Goal: Transaction & Acquisition: Purchase product/service

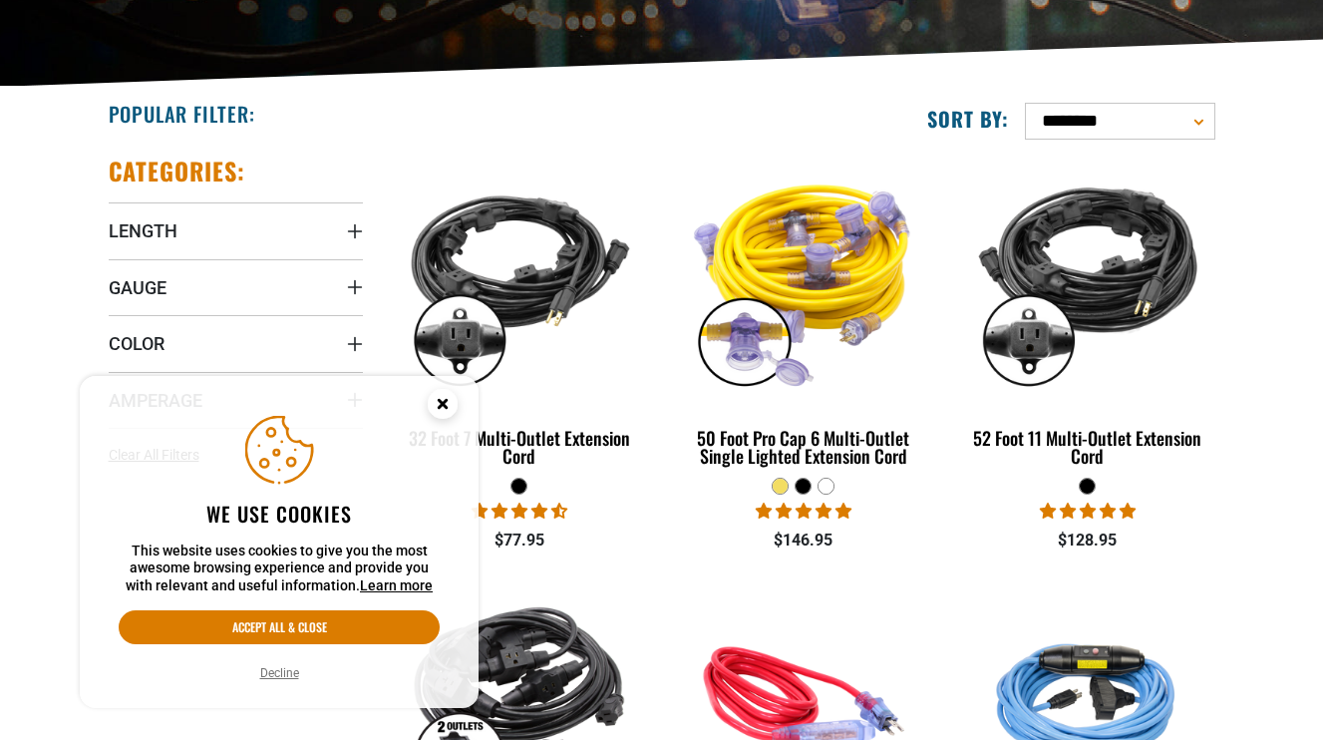
scroll to position [419, 0]
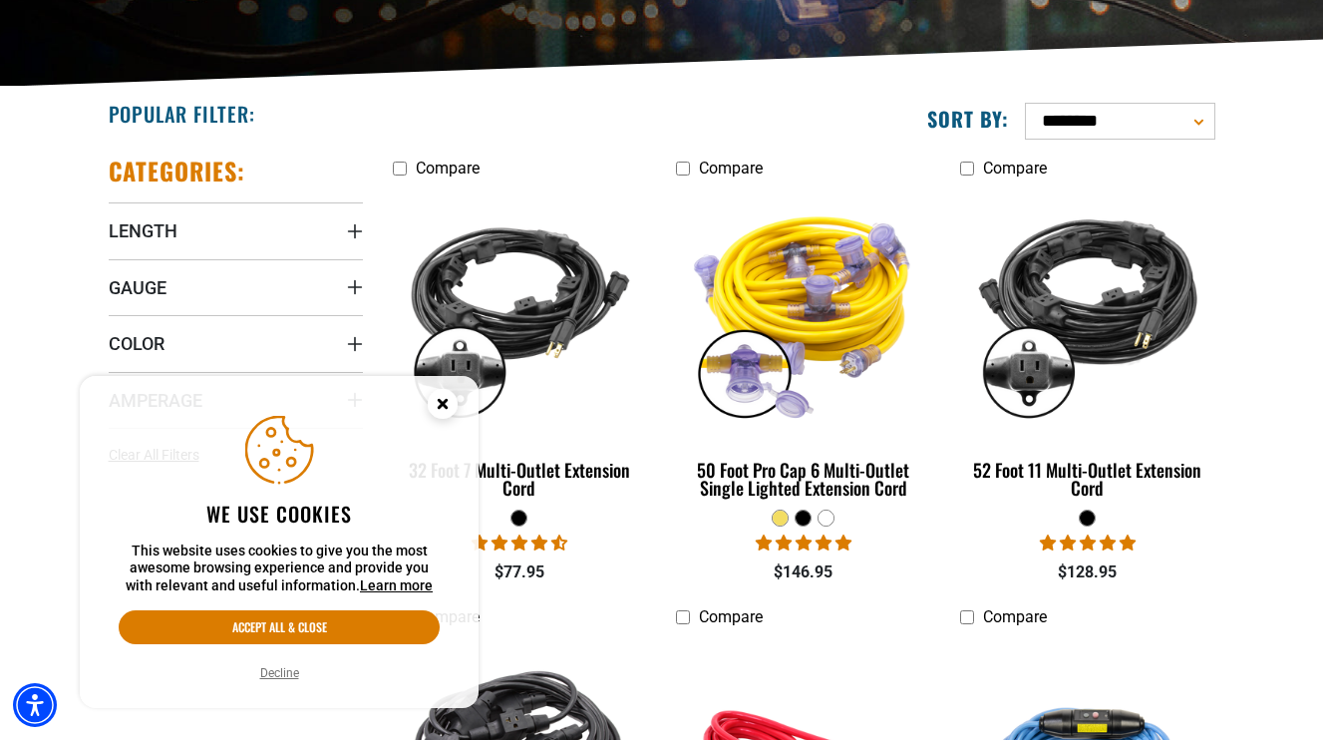
click at [441, 403] on icon "Cookie Consent" at bounding box center [442, 403] width 7 height 7
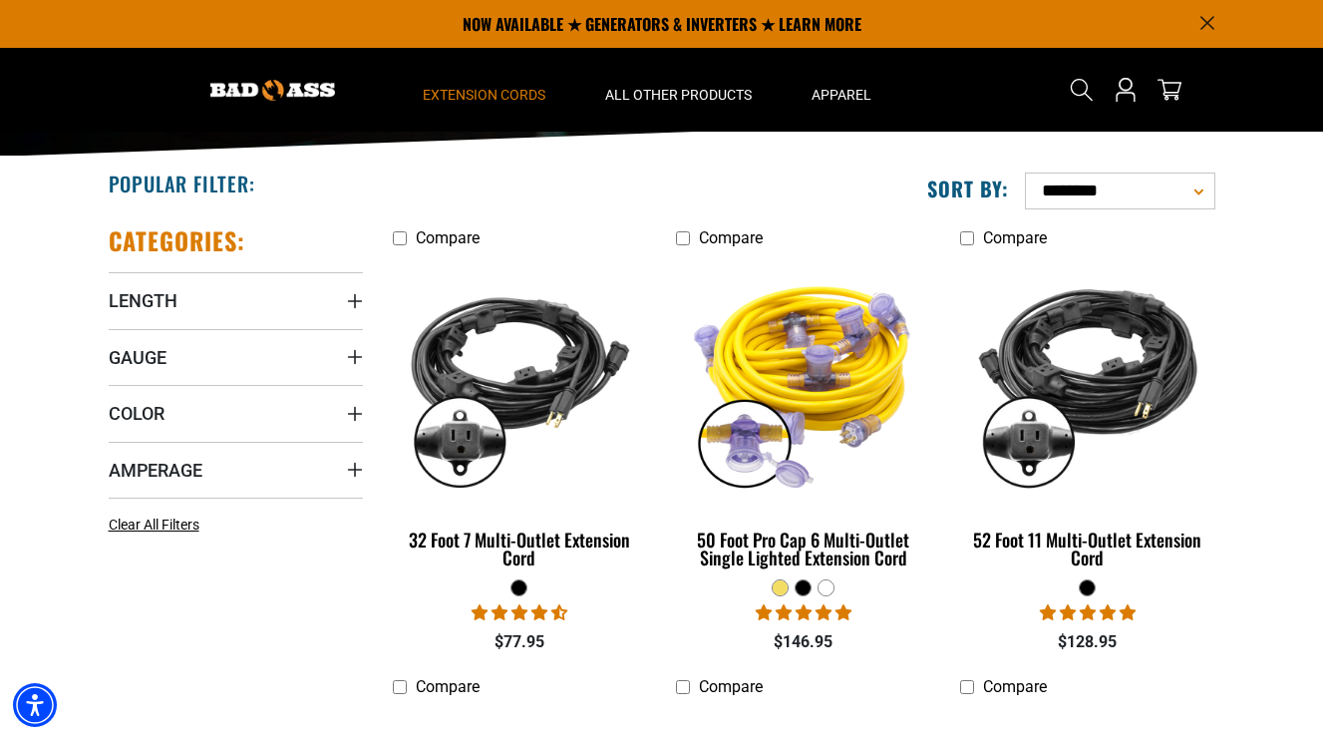
scroll to position [330, 0]
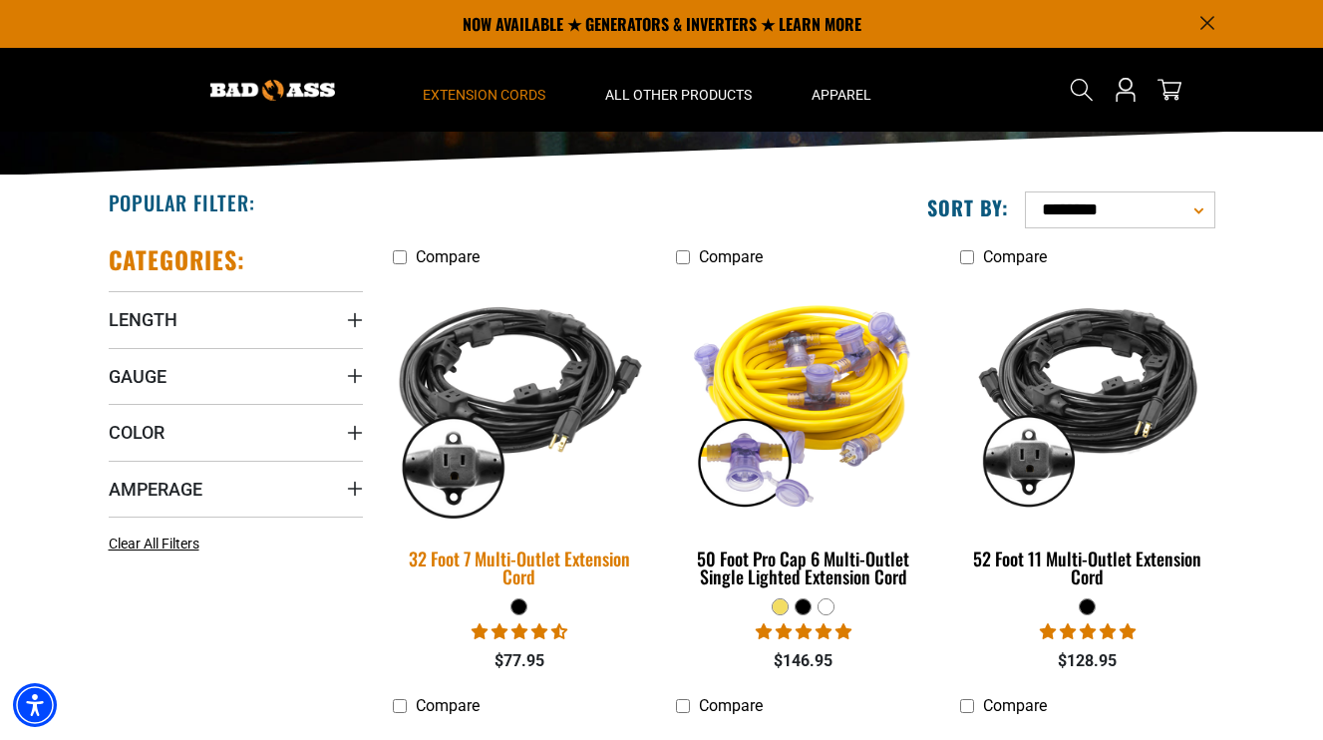
click at [532, 424] on img at bounding box center [519, 400] width 279 height 255
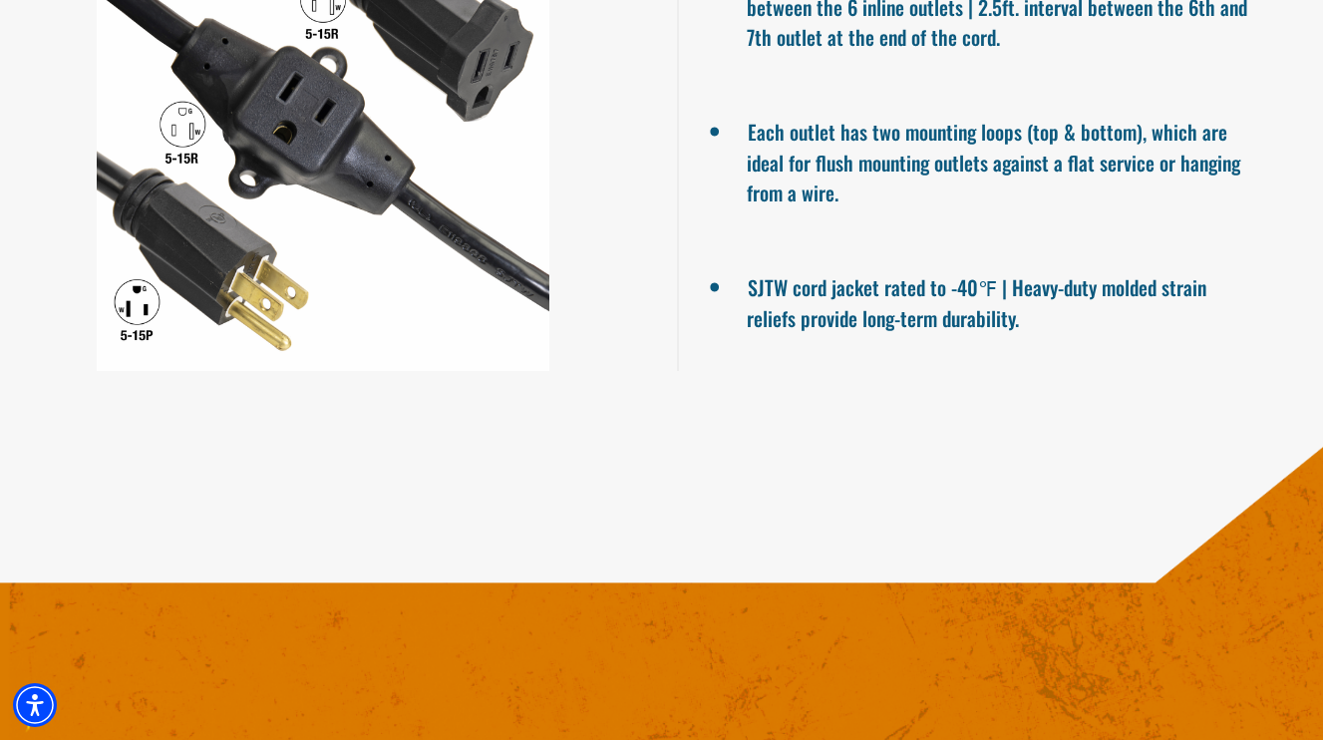
scroll to position [1531, 0]
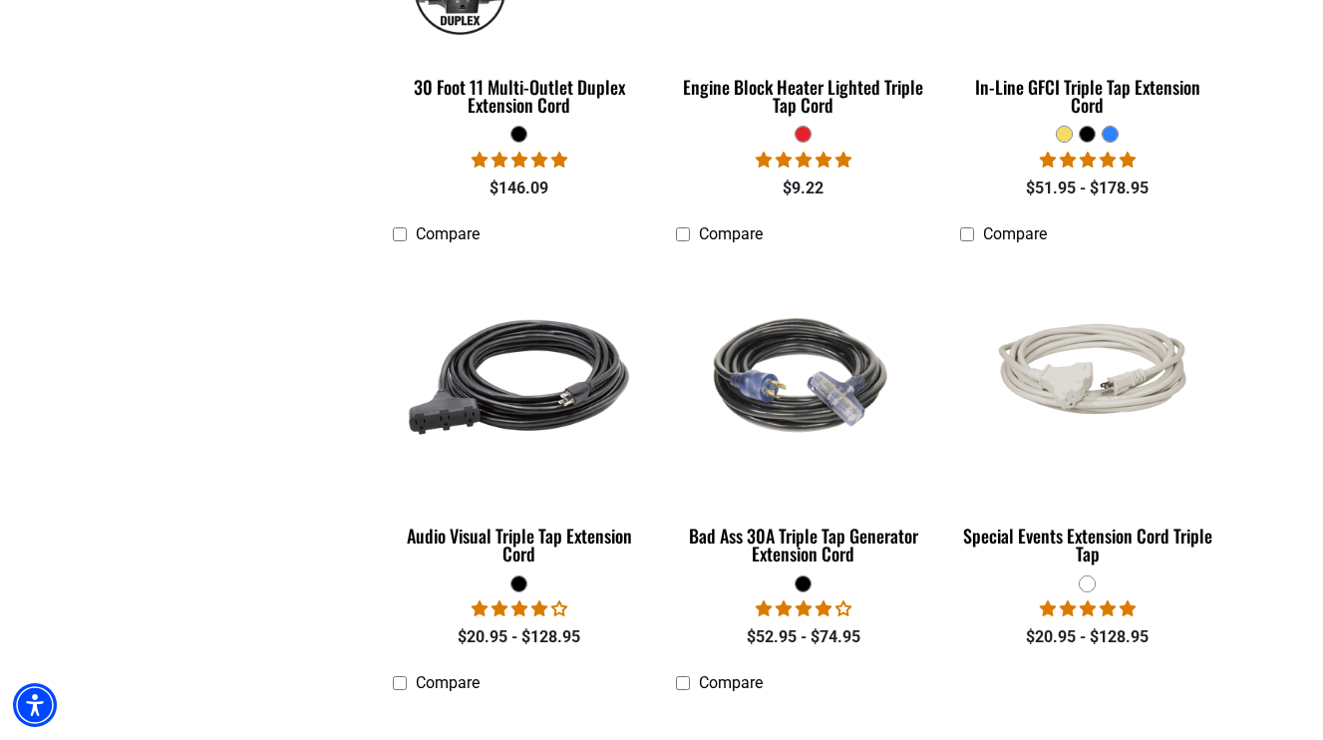
scroll to position [1280, 0]
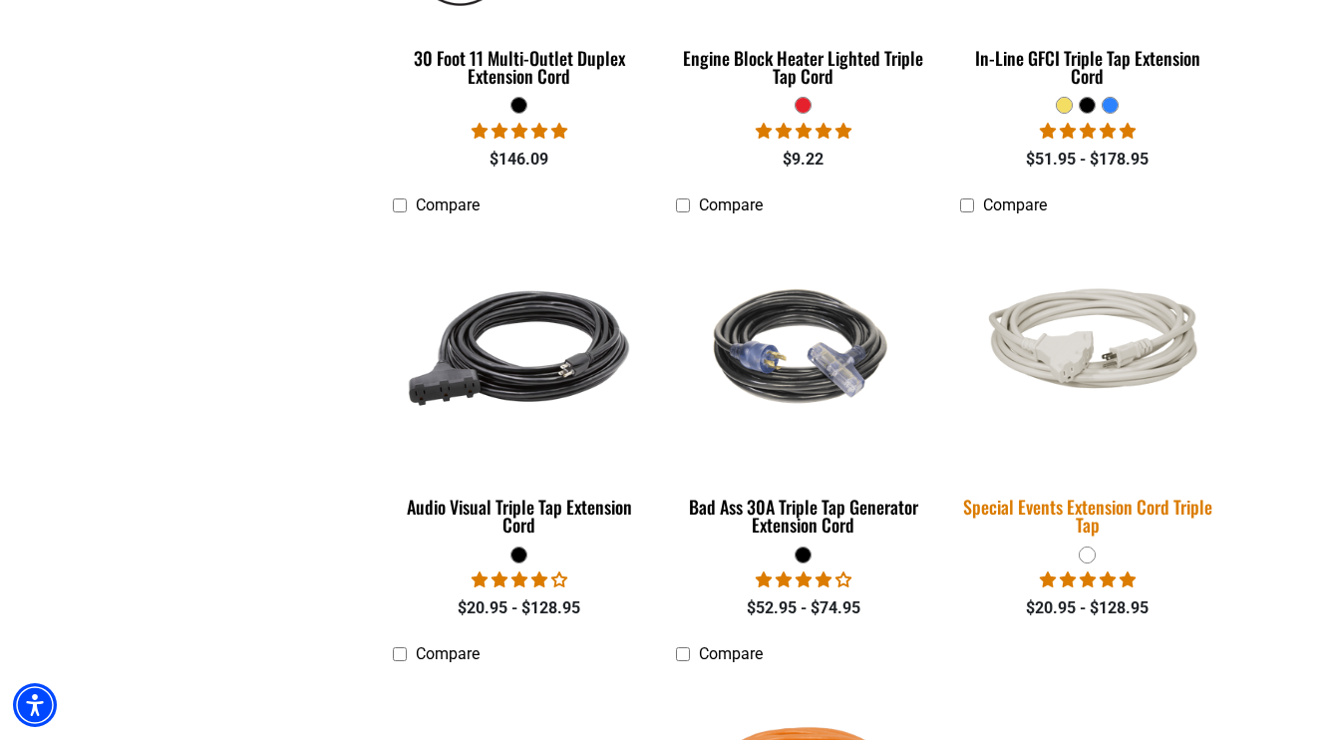
click at [1064, 377] on img at bounding box center [1087, 349] width 279 height 170
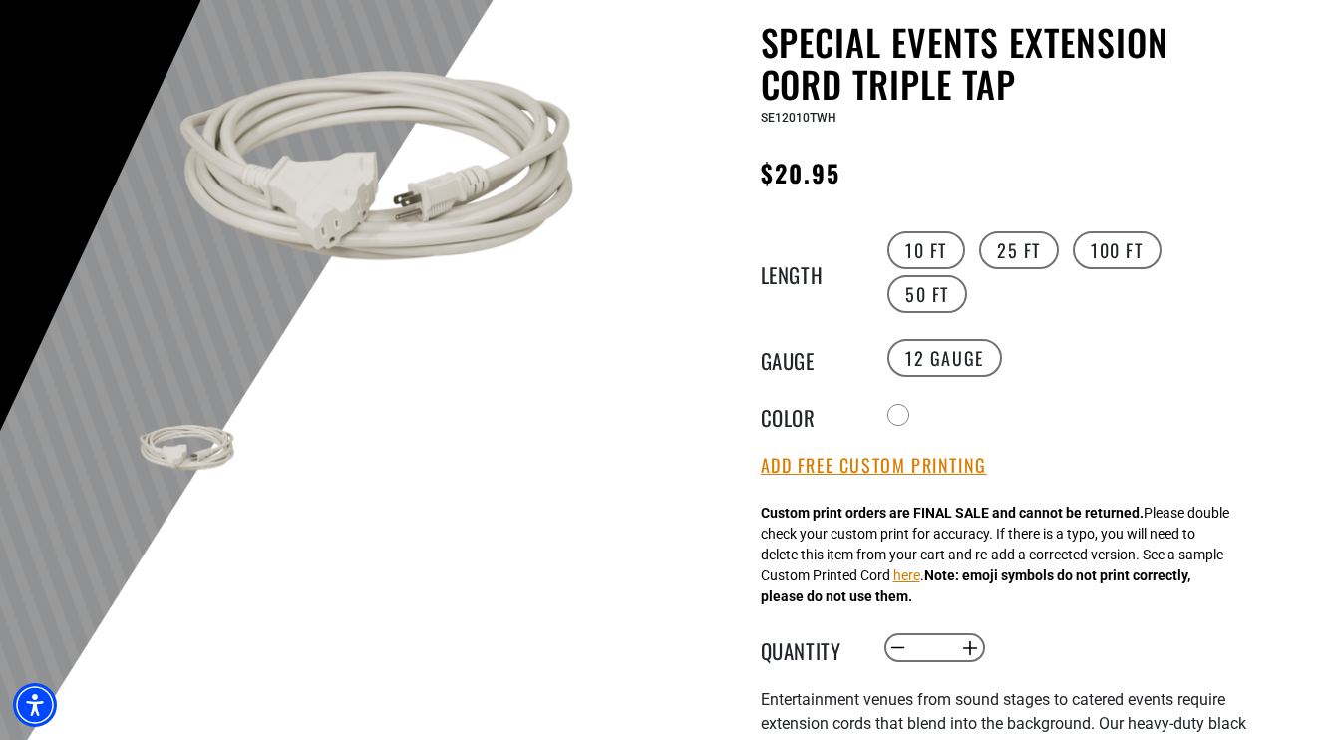
scroll to position [208, 0]
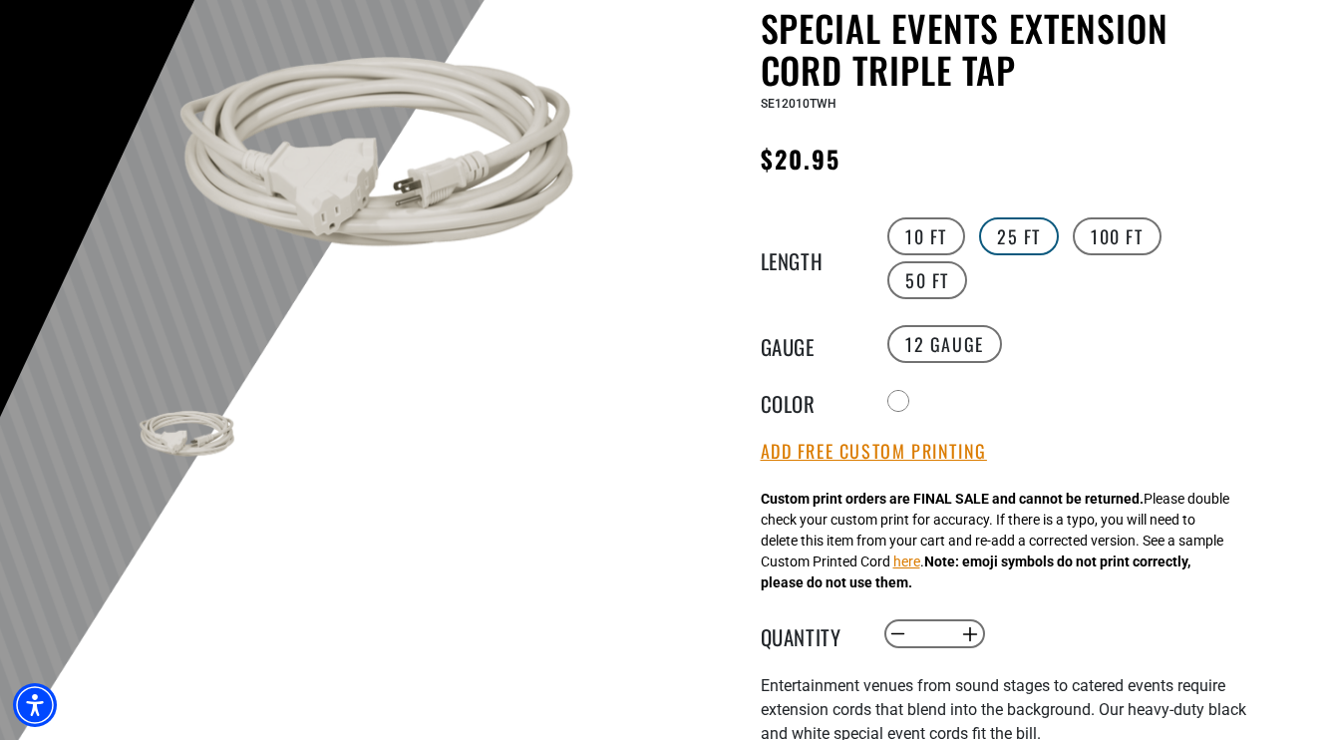
click at [1036, 225] on label "25 FT" at bounding box center [1019, 236] width 80 height 38
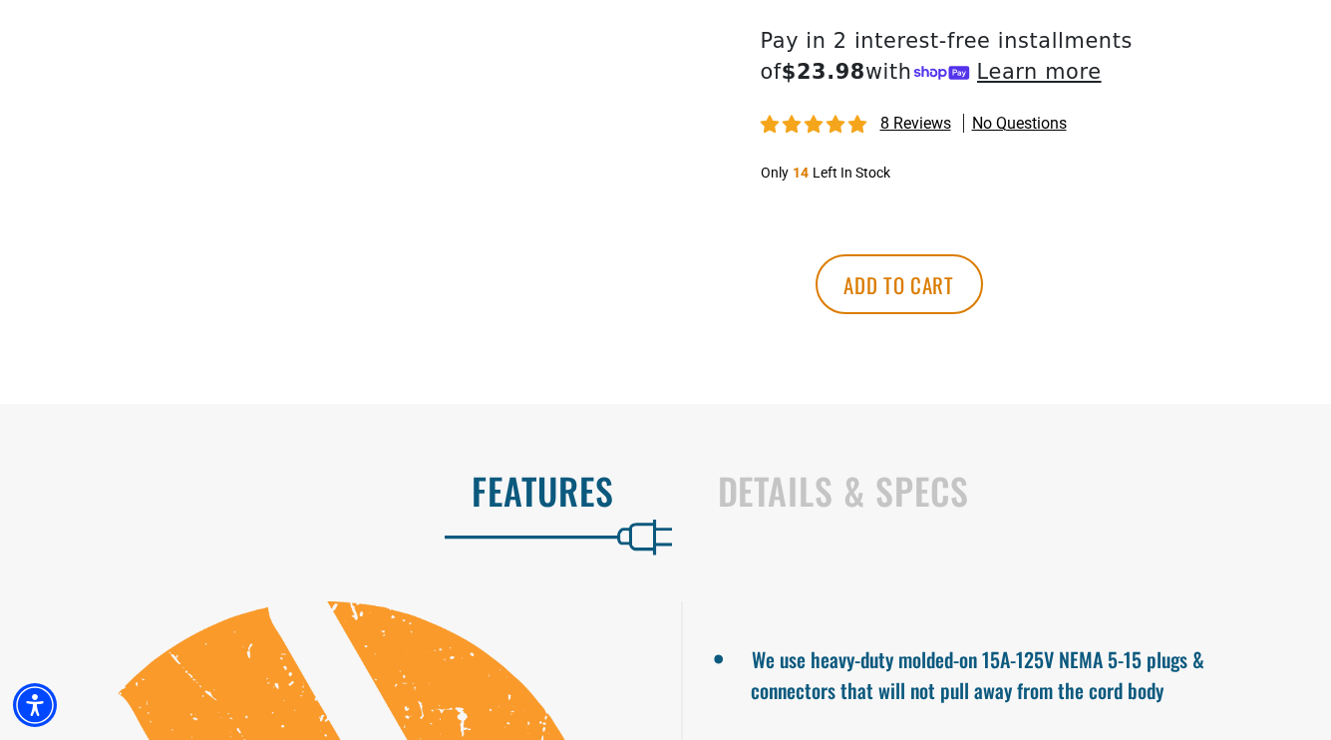
scroll to position [989, 0]
click at [920, 124] on span "8 reviews" at bounding box center [915, 122] width 71 height 19
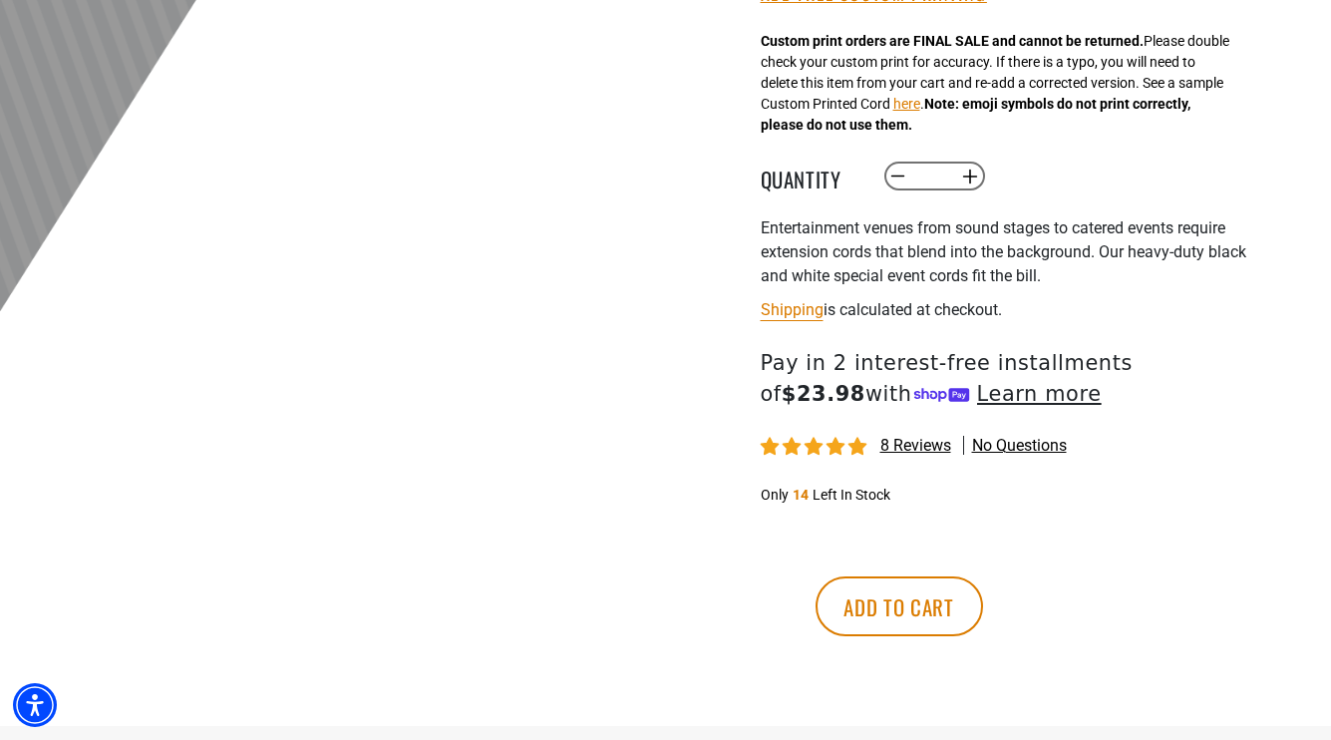
scroll to position [679, 0]
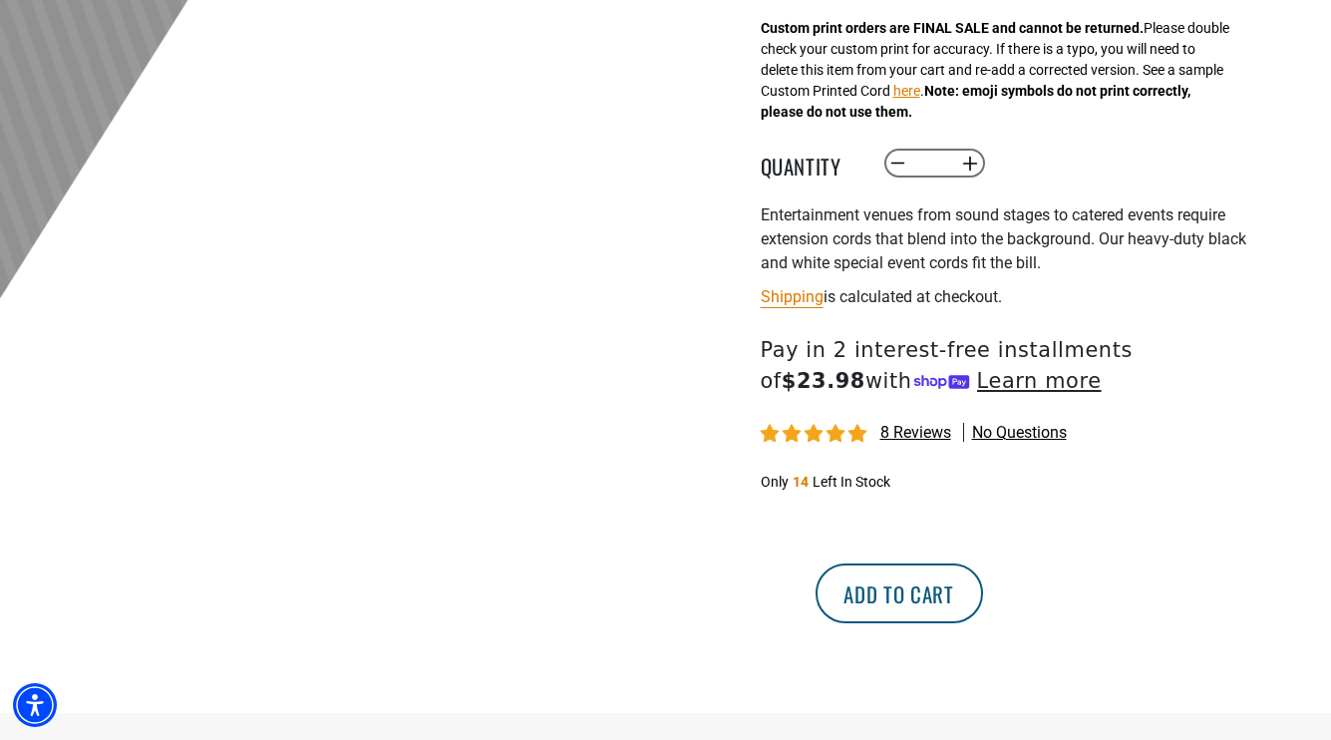
click at [983, 584] on button "Add to cart" at bounding box center [898, 593] width 167 height 60
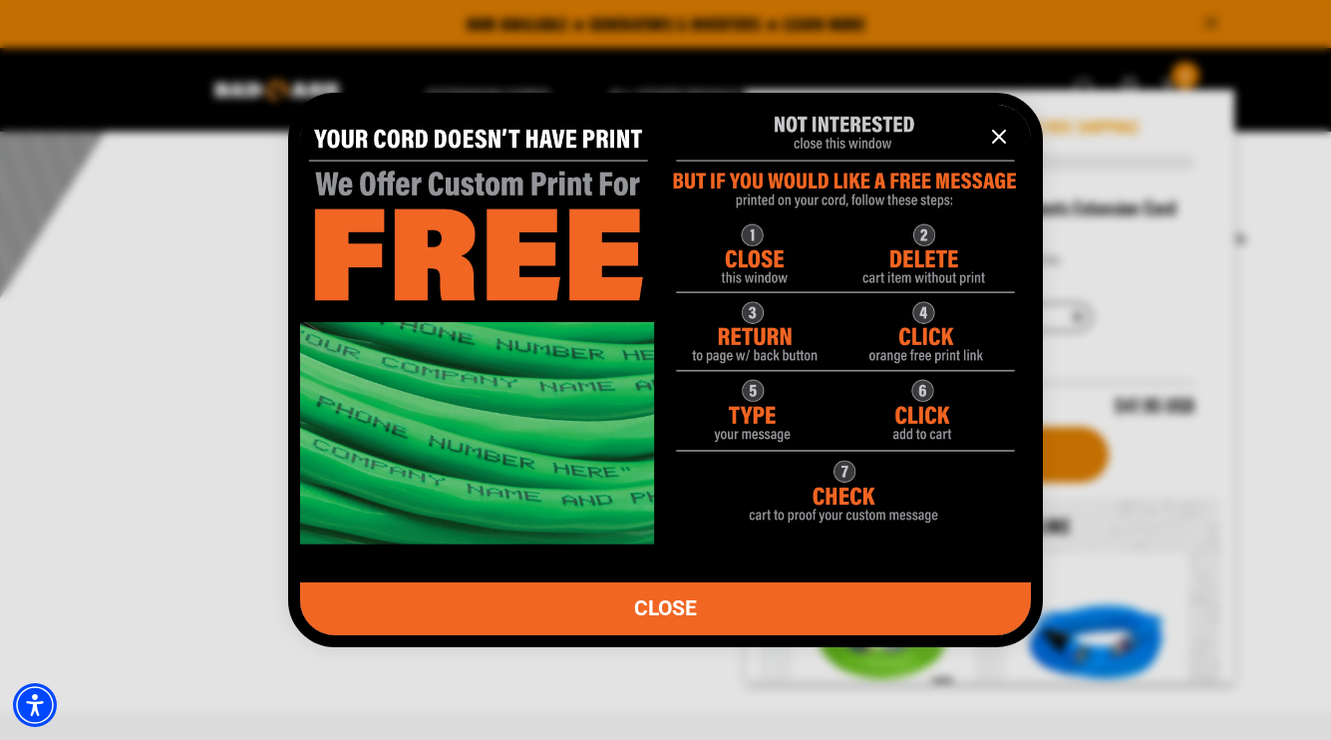
click at [997, 142] on icon "information" at bounding box center [999, 137] width 24 height 24
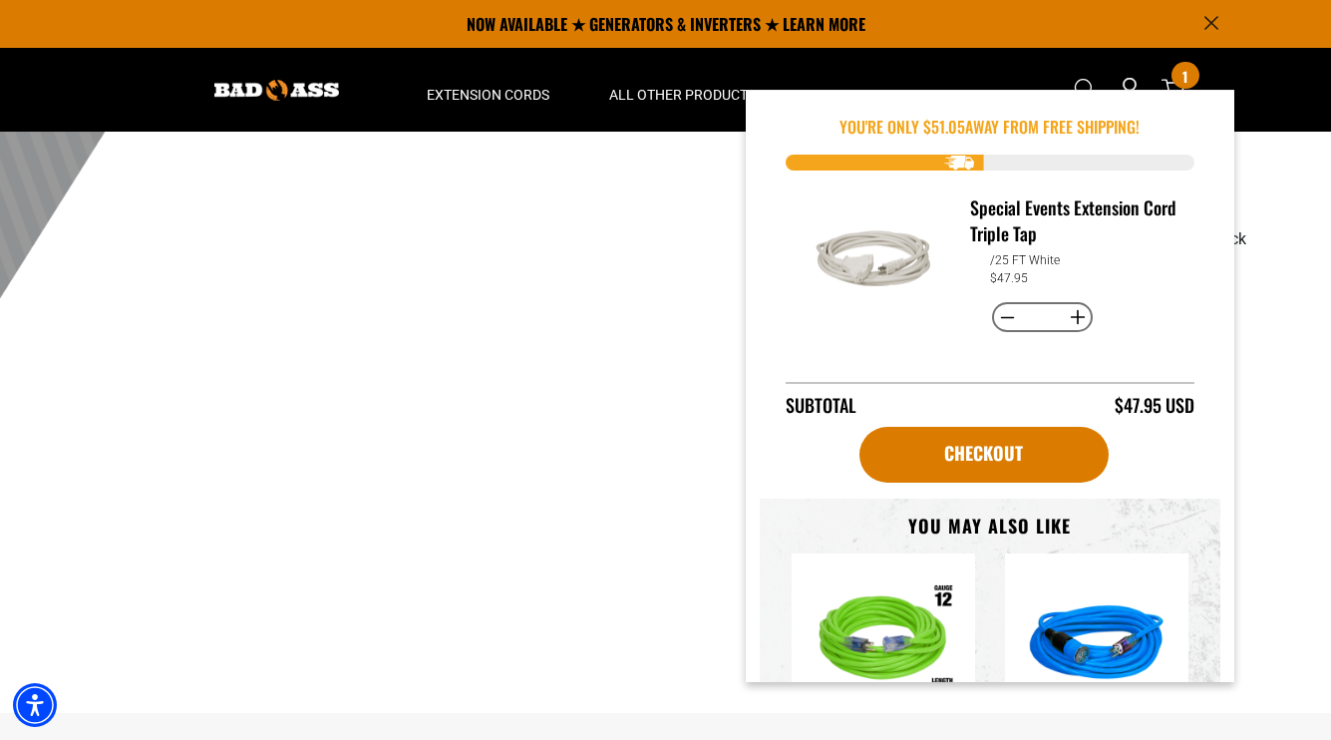
click at [551, 469] on div "1 of 1 Previous Next Previous Next 1 2 3" at bounding box center [367, 124] width 598 height 1176
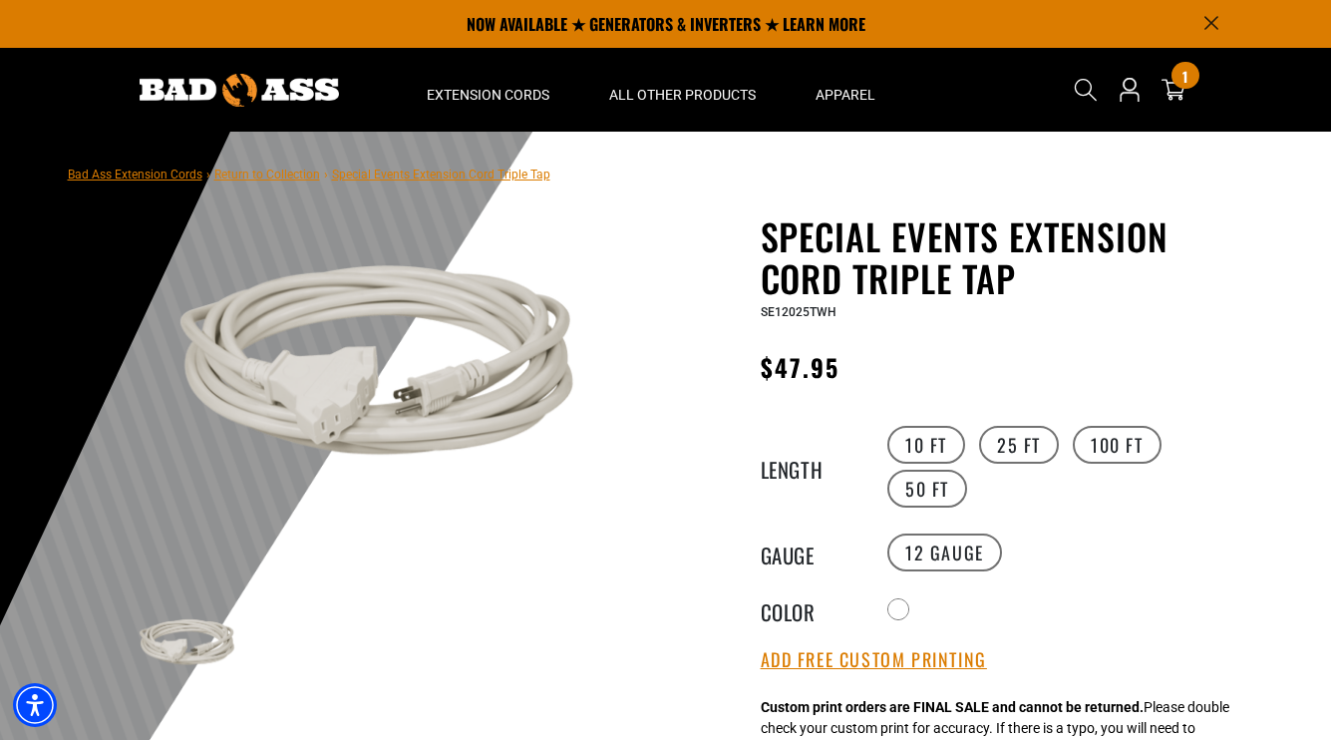
scroll to position [63, 0]
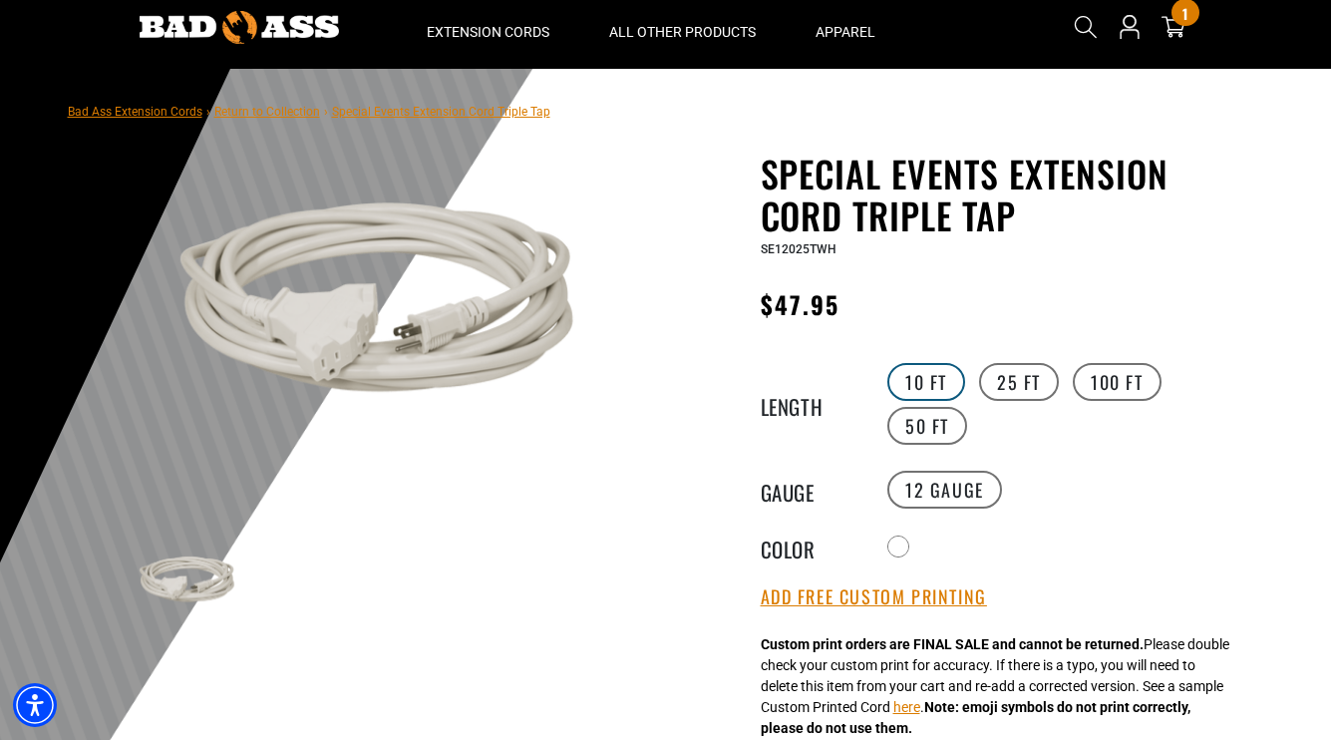
click at [905, 381] on label "10 FT" at bounding box center [926, 382] width 78 height 38
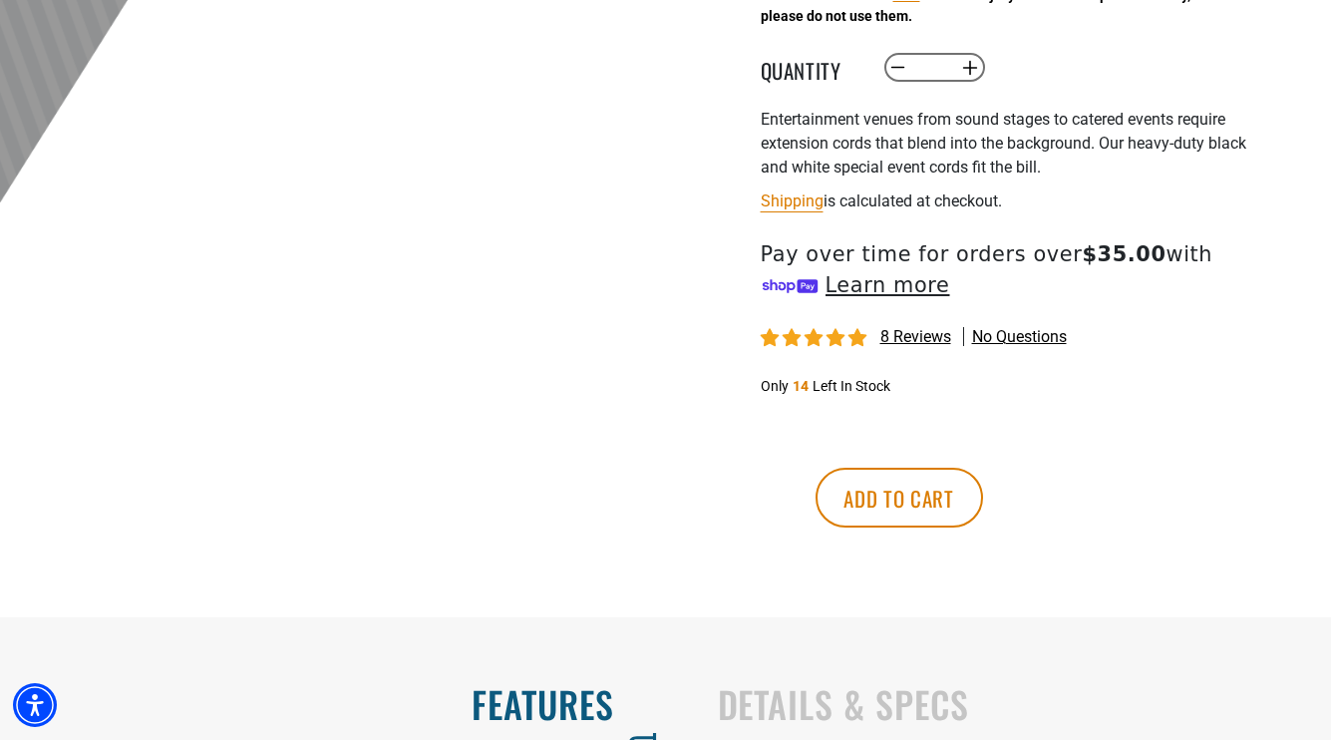
scroll to position [794, 0]
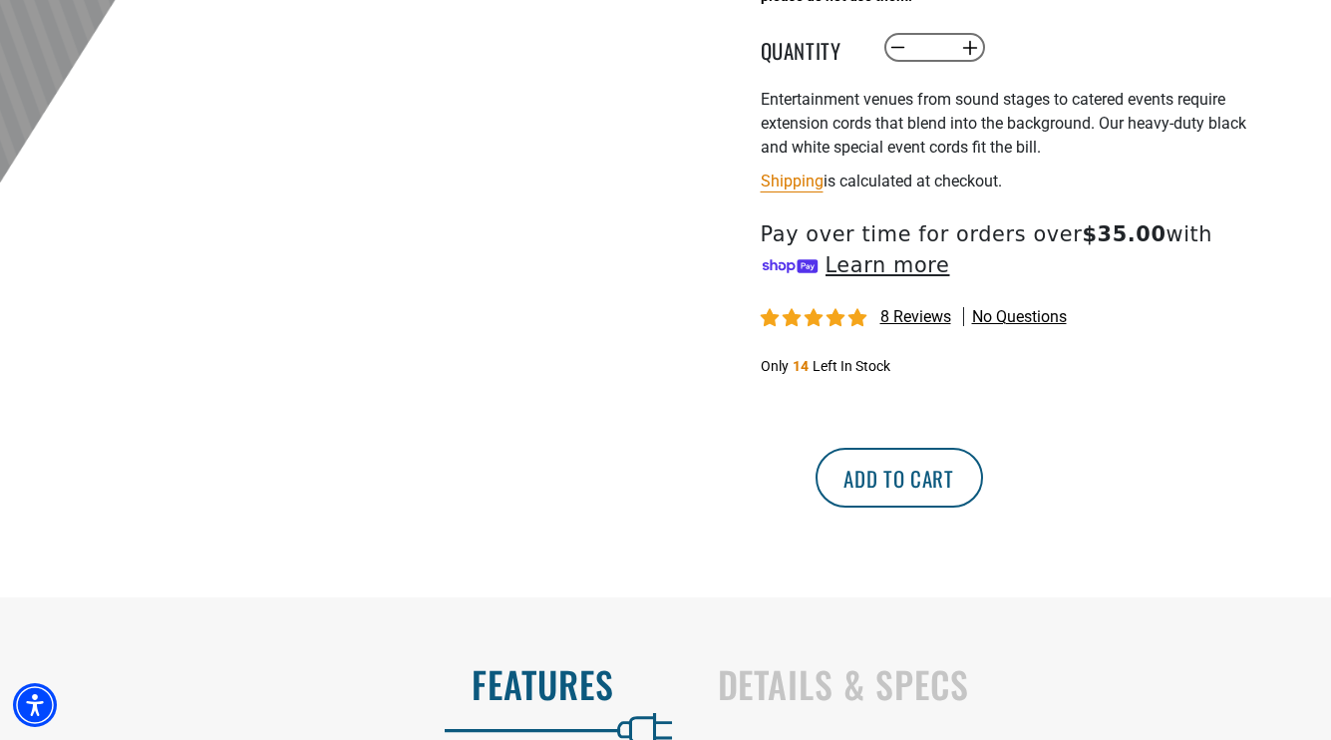
click at [983, 466] on button "Add to cart" at bounding box center [898, 478] width 167 height 60
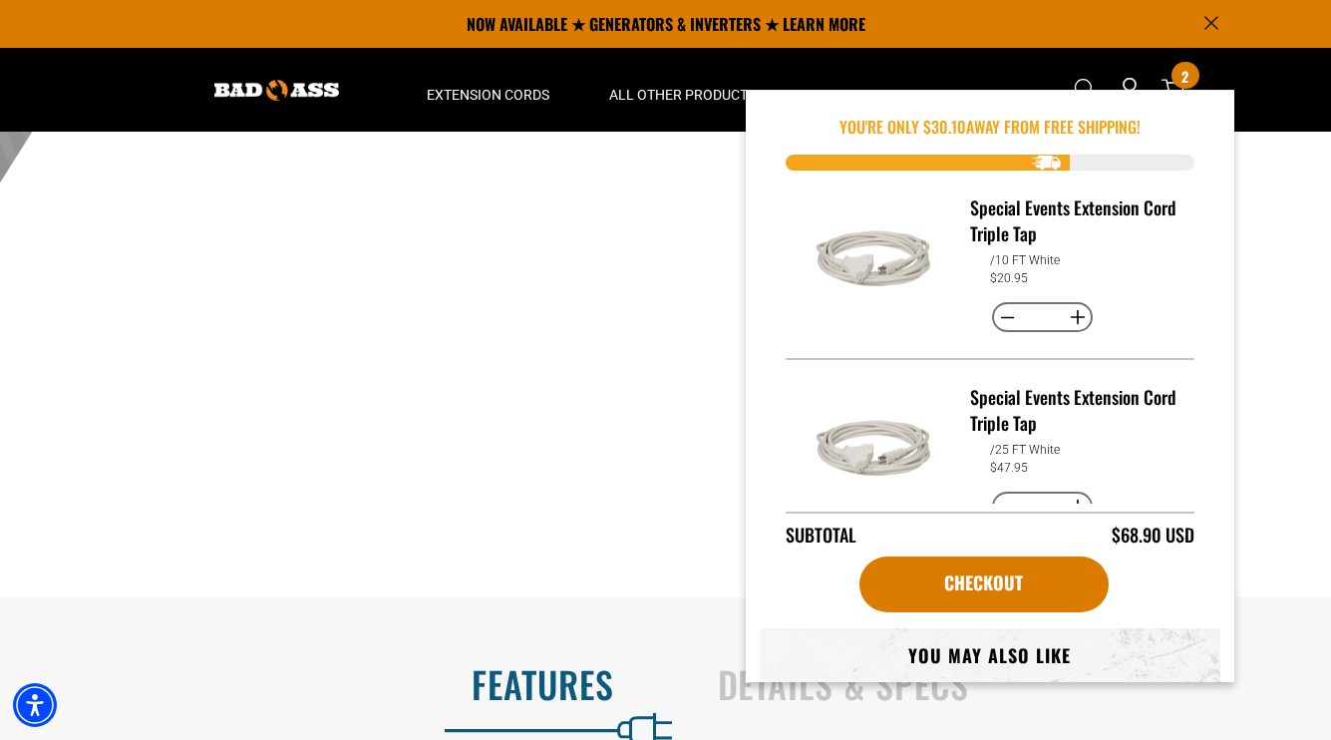
click at [642, 386] on div "1 of 1 Previous Next Previous Next 1 2 3" at bounding box center [367, 9] width 598 height 1176
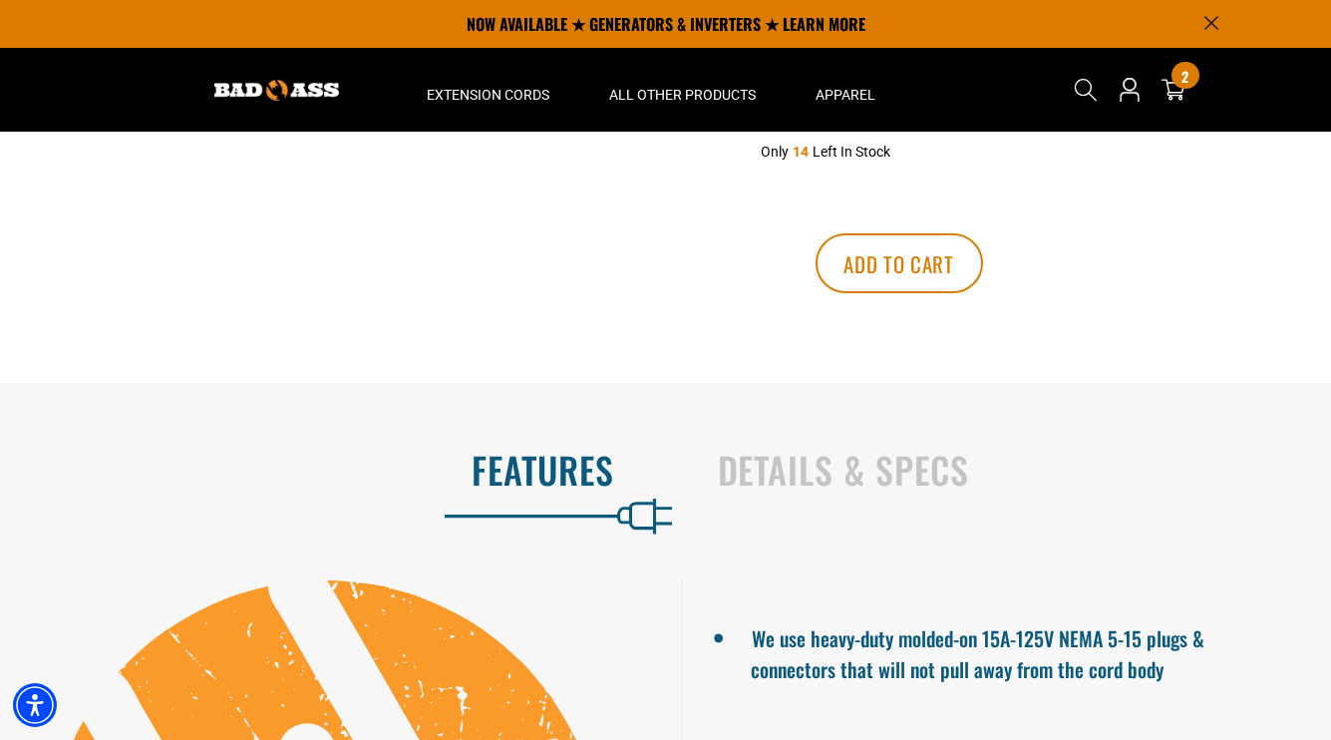
scroll to position [0, 0]
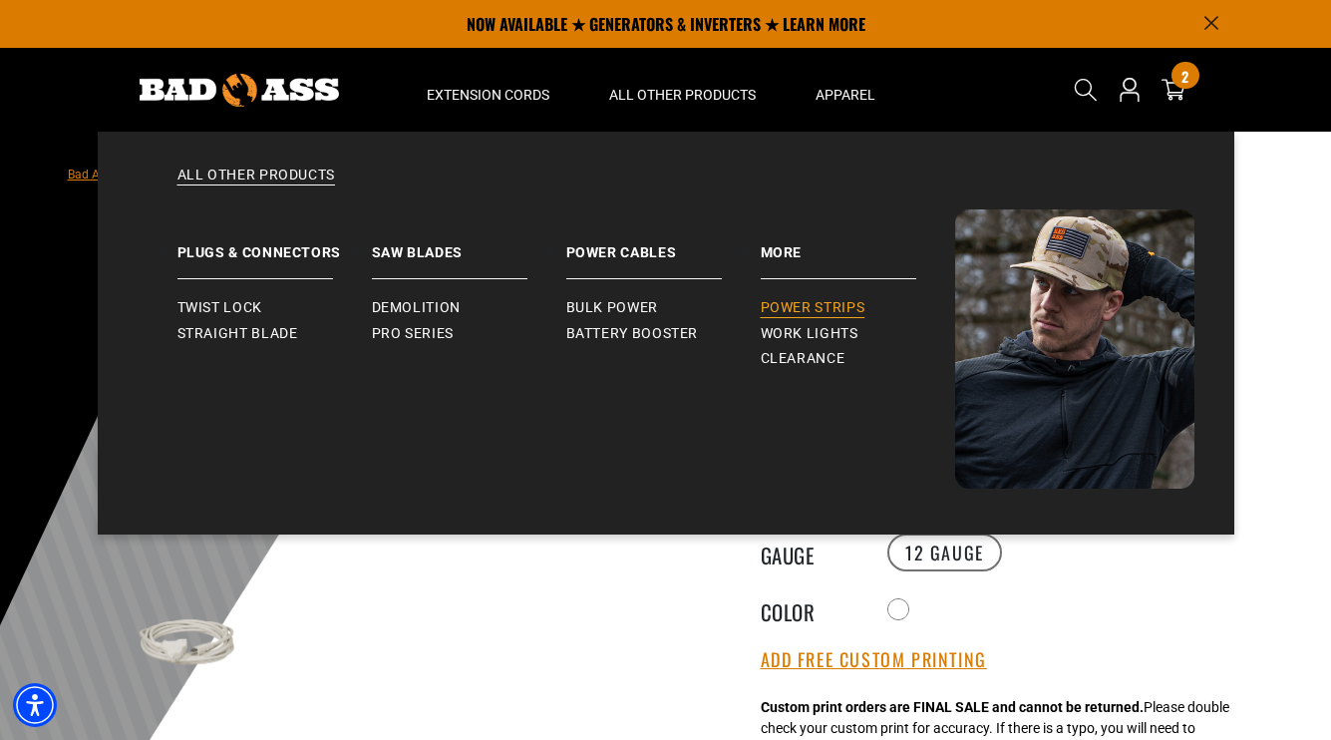
click at [814, 309] on span "Power Strips" at bounding box center [813, 308] width 105 height 18
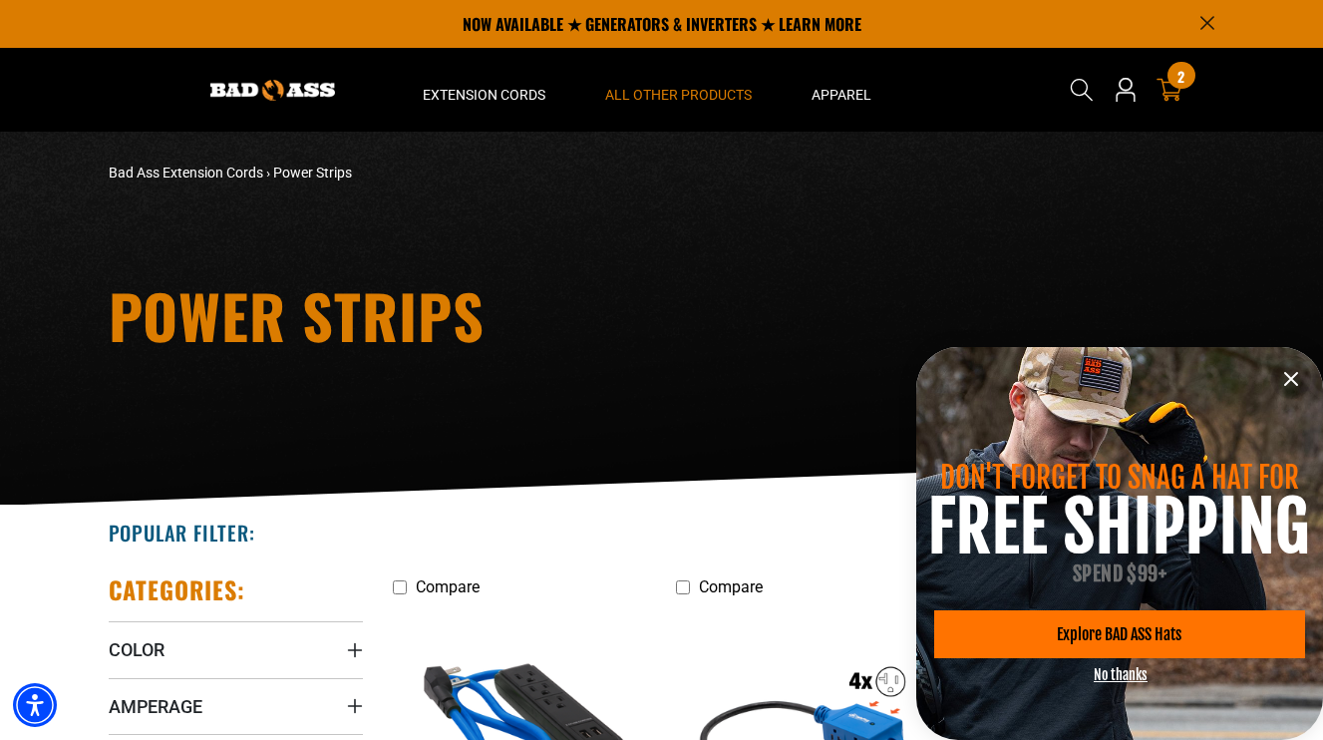
click at [1295, 380] on icon "information" at bounding box center [1291, 379] width 24 height 24
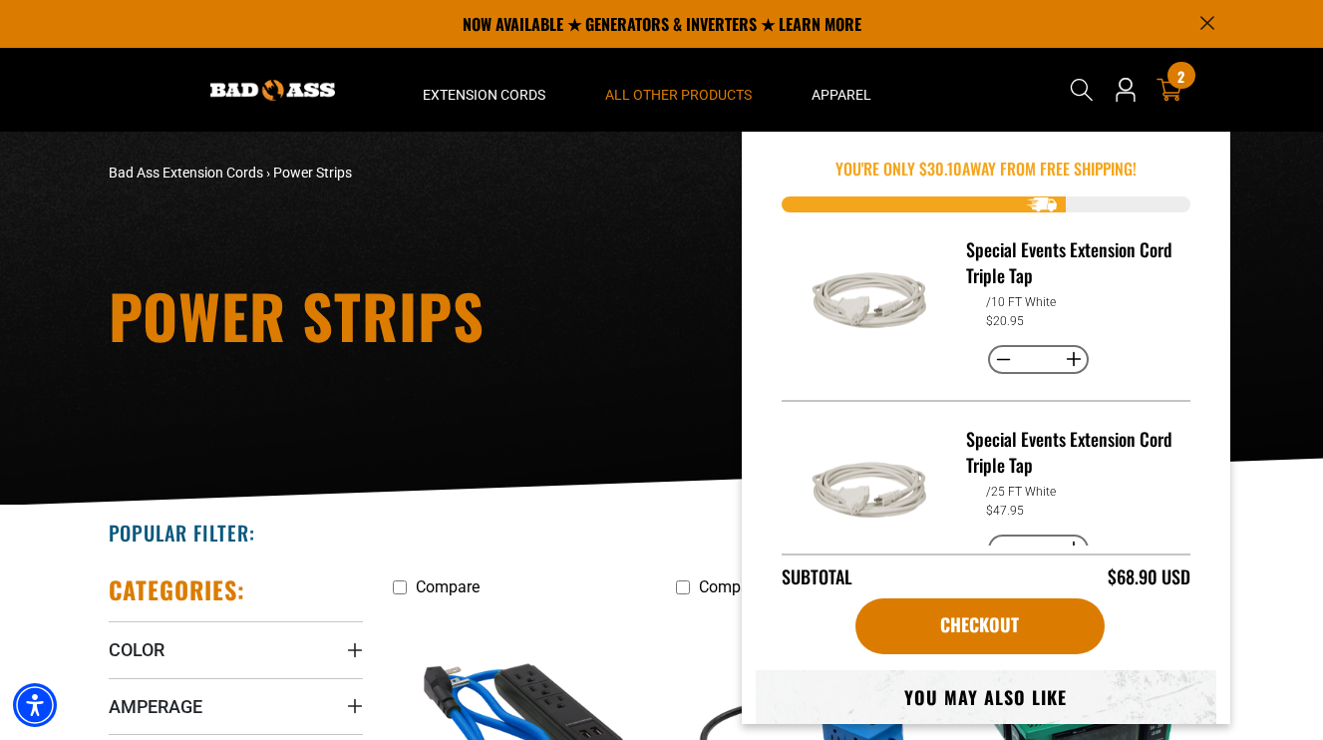
click at [1165, 69] on div "Cart 2 2 items" at bounding box center [1169, 90] width 32 height 70
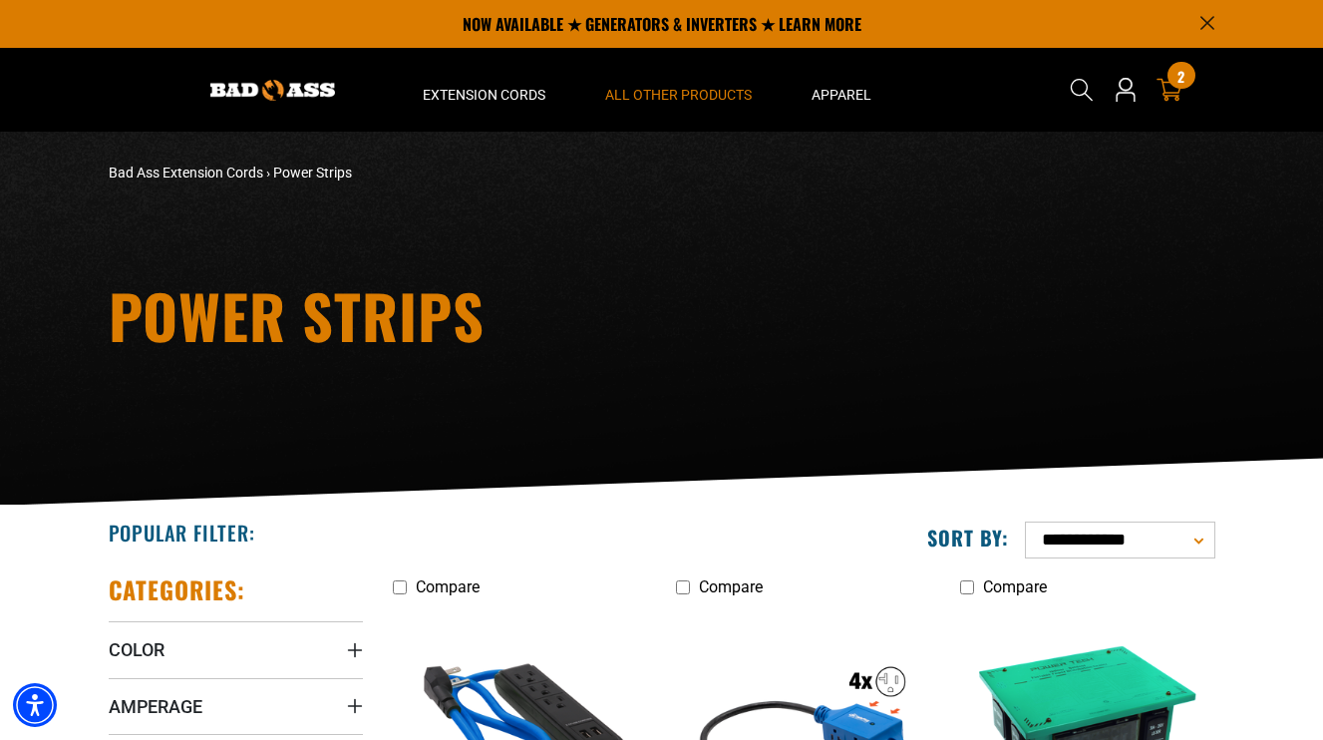
click at [1180, 96] on icon at bounding box center [1169, 90] width 26 height 26
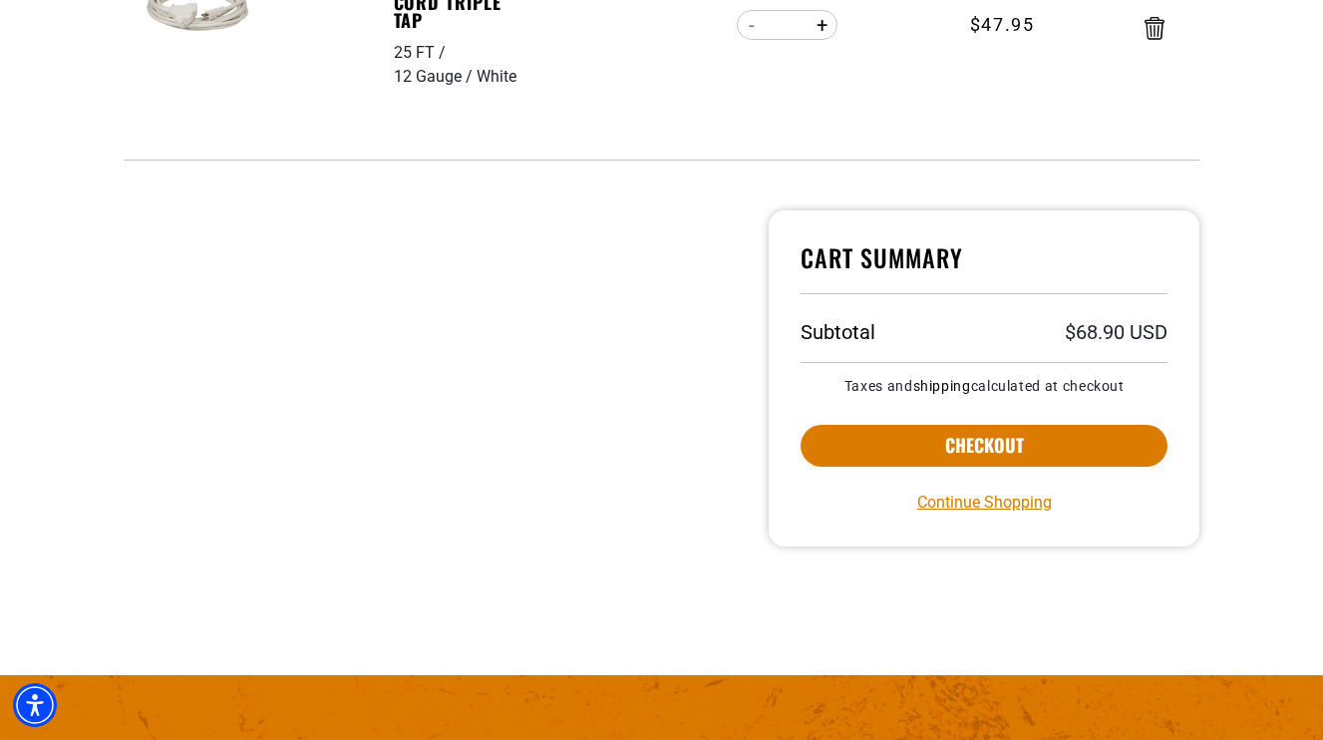
scroll to position [797, 0]
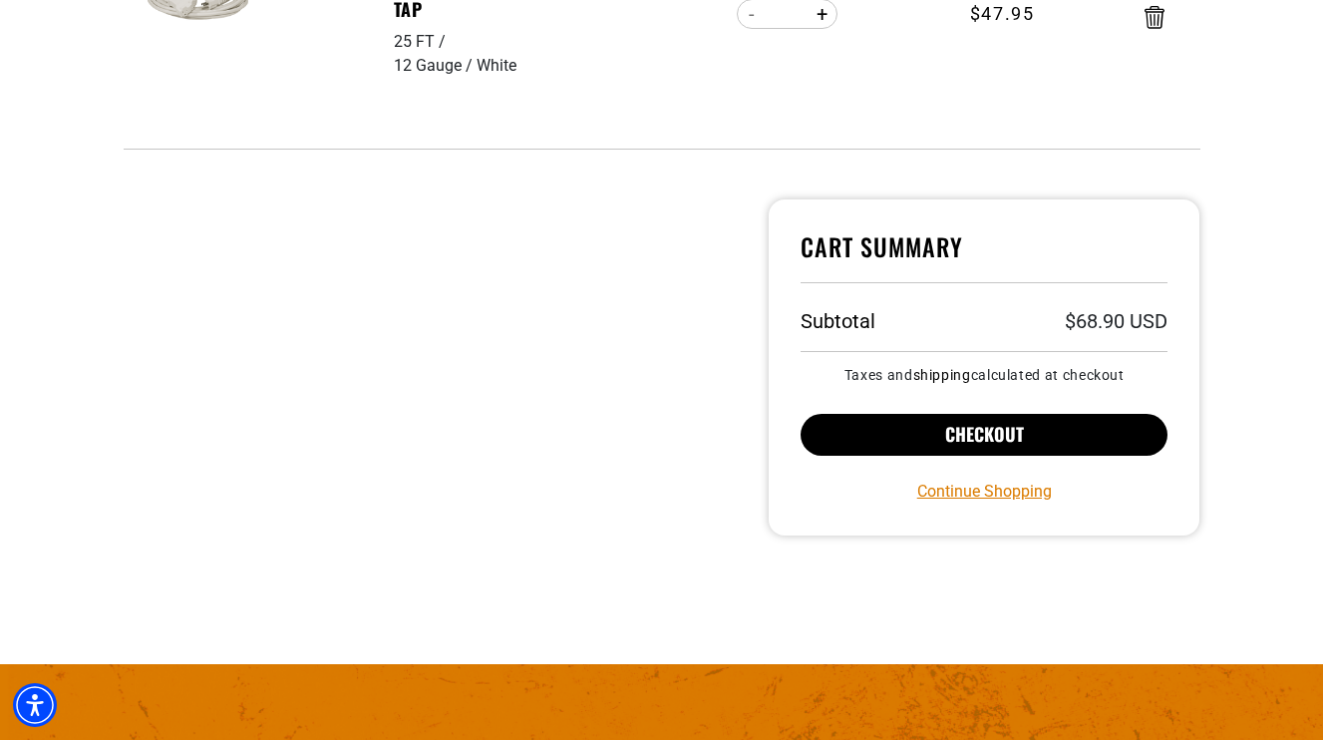
click at [961, 440] on button "Checkout" at bounding box center [984, 435] width 368 height 42
